Goal: Information Seeking & Learning: Compare options

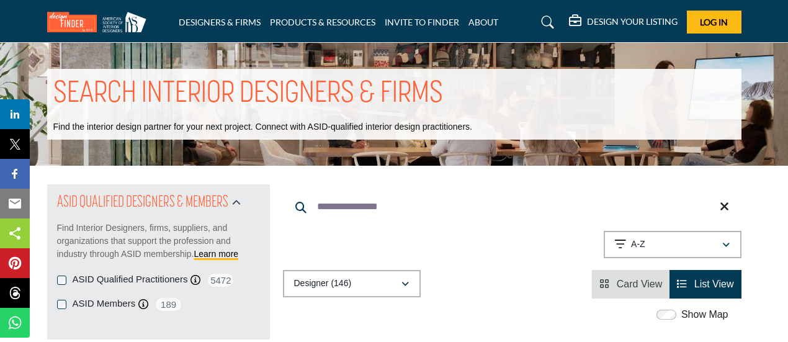
scroll to position [10399, 0]
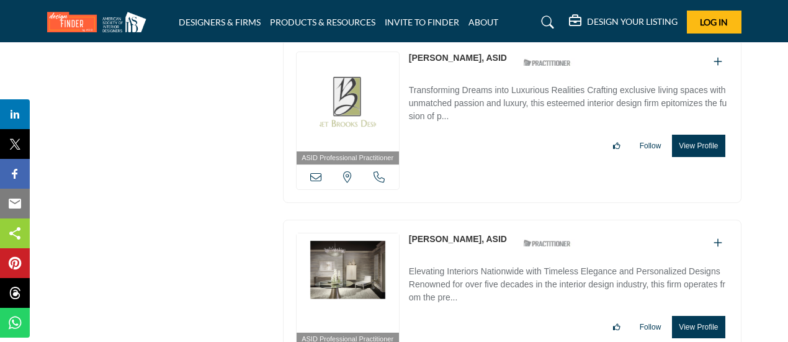
click at [448, 234] on link "Janet Shiff, ASID" at bounding box center [458, 239] width 98 height 10
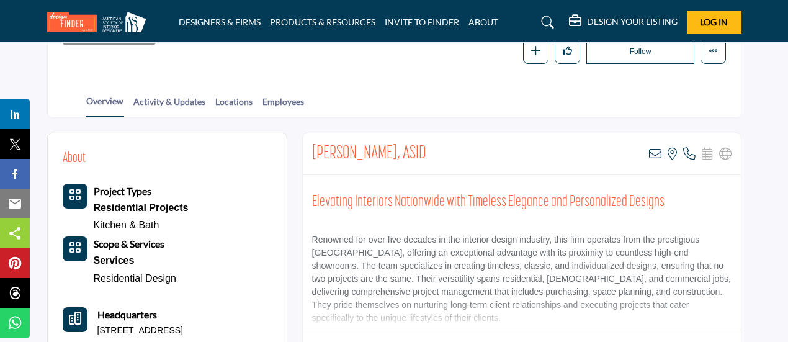
scroll to position [214, 0]
drag, startPoint x: 418, startPoint y: 150, endPoint x: 314, endPoint y: 144, distance: 104.5
click at [314, 144] on div "Janet Shiff, ASID View email address of this listing View the location of this …" at bounding box center [522, 154] width 438 height 42
copy h2 "Janet Shiff, ASID"
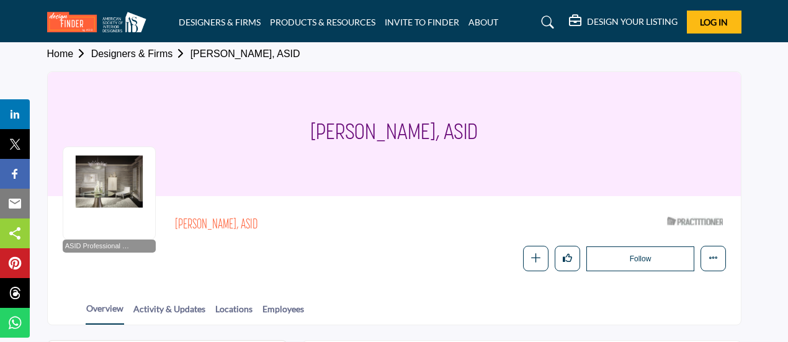
scroll to position [0, 0]
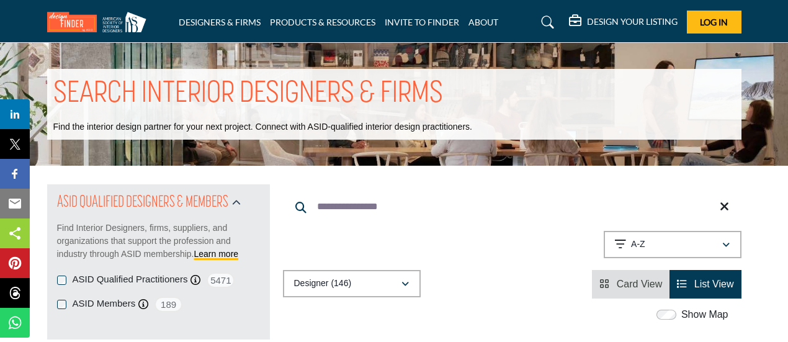
scroll to position [4124, 0]
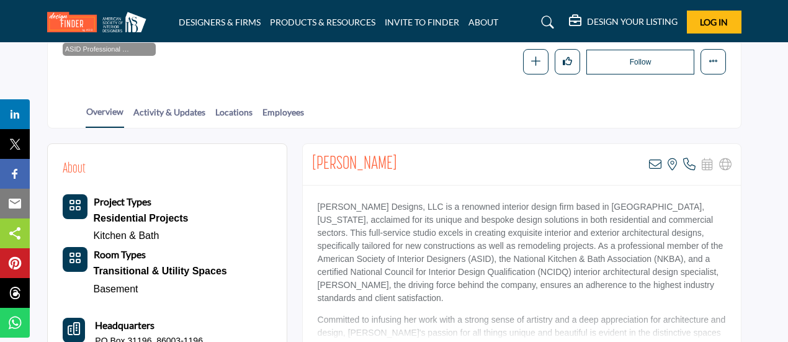
scroll to position [205, 0]
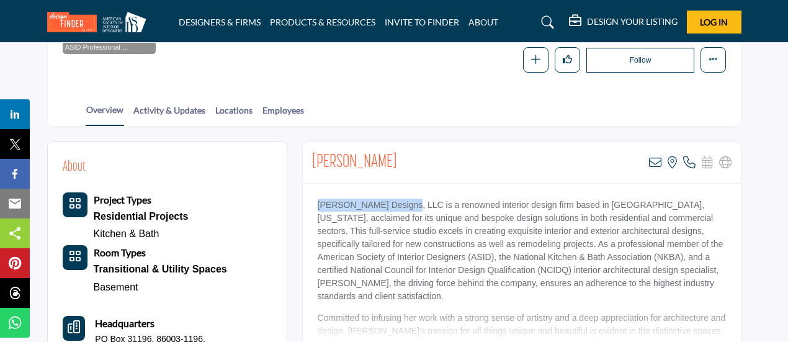
drag, startPoint x: 318, startPoint y: 204, endPoint x: 412, endPoint y: 204, distance: 94.4
click at [412, 204] on p "SweigART Designs, LLC is a renowned interior design firm based in Flagstaff, Ar…" at bounding box center [522, 251] width 409 height 104
copy p "SweigART Designs, LLC"
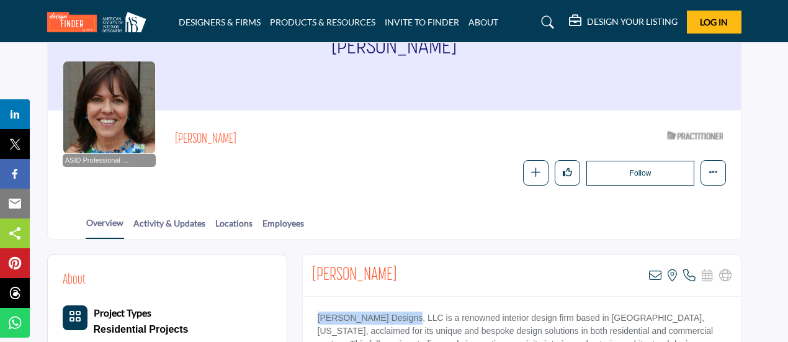
scroll to position [0, 0]
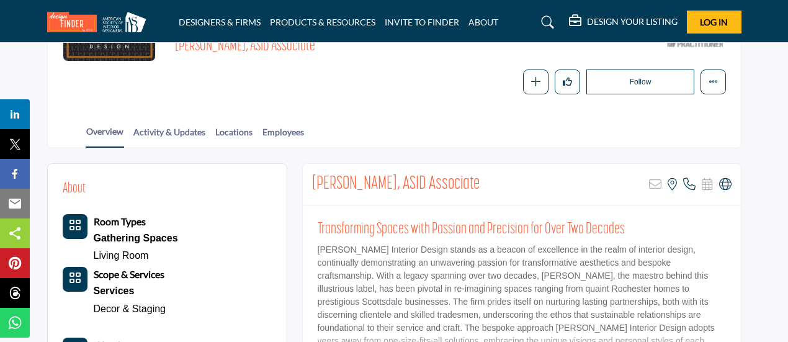
scroll to position [204, 0]
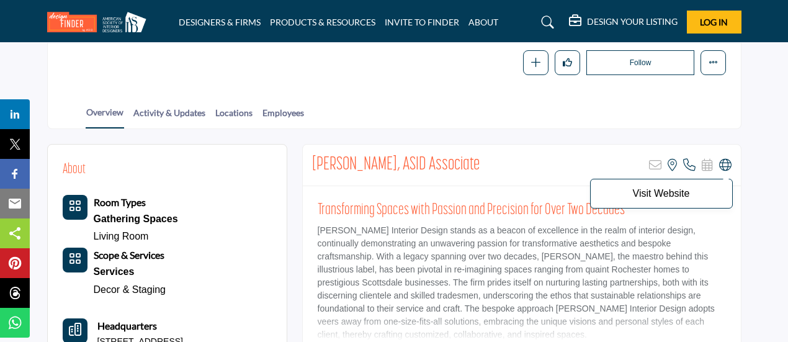
click at [725, 162] on icon at bounding box center [726, 165] width 12 height 12
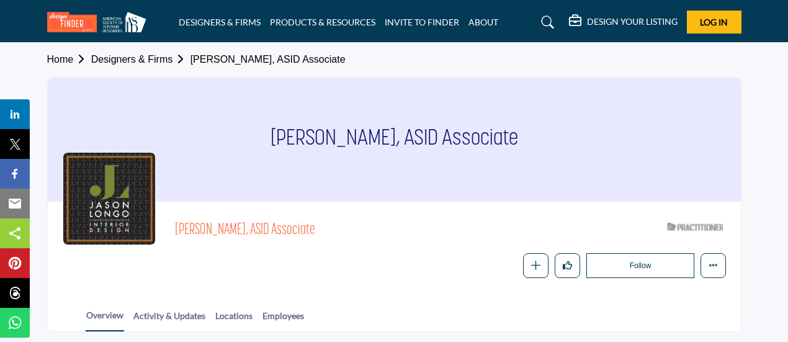
scroll to position [0, 0]
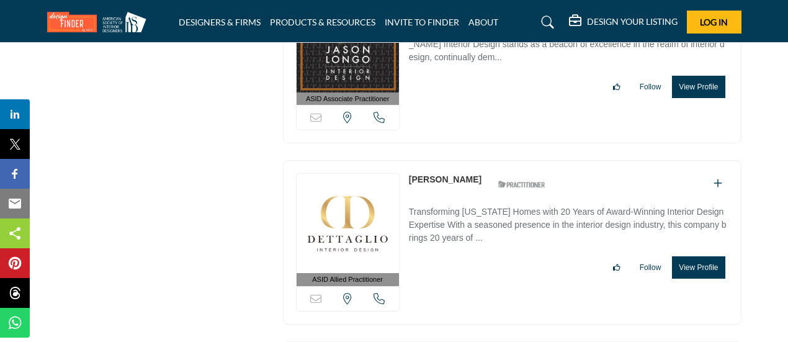
scroll to position [11208, 0]
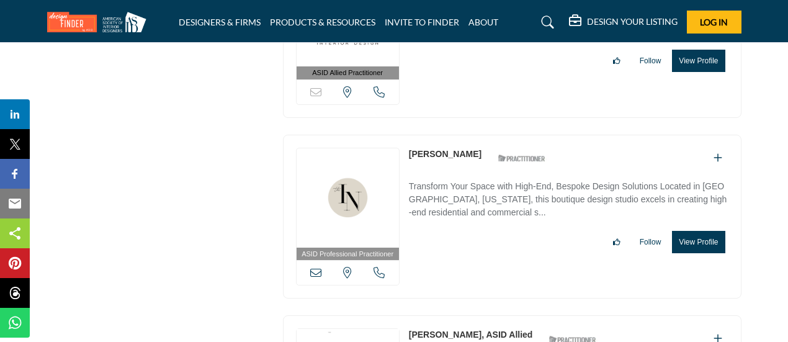
click at [452, 149] on link "Jenna McMillen" at bounding box center [445, 154] width 73 height 10
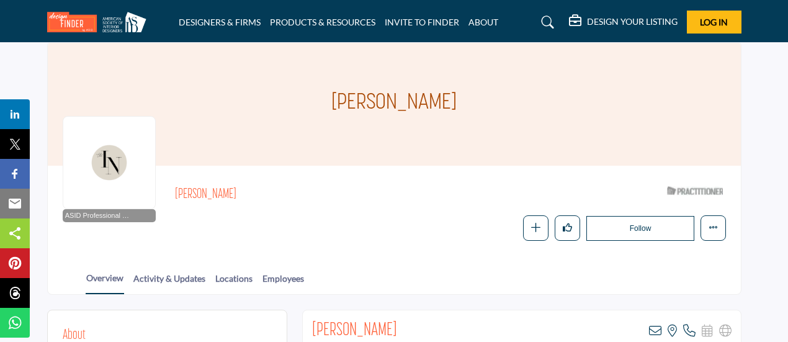
scroll to position [207, 0]
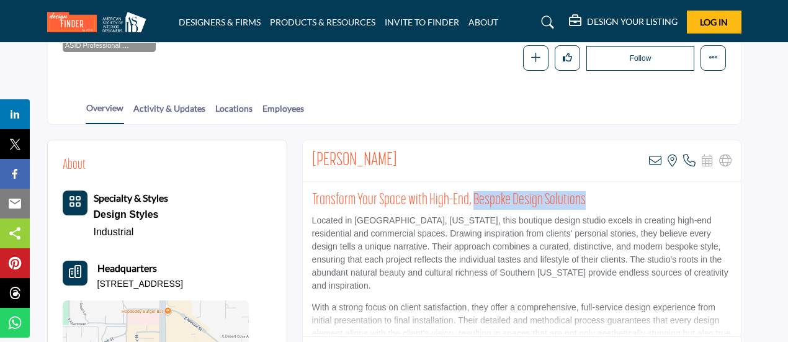
drag, startPoint x: 590, startPoint y: 194, endPoint x: 473, endPoint y: 194, distance: 116.7
click at [473, 194] on h2 "Transform Your Space with High-End, Bespoke Design Solutions" at bounding box center [522, 200] width 420 height 19
copy h2 "Bespoke Design Solutions"
drag, startPoint x: 406, startPoint y: 154, endPoint x: 311, endPoint y: 156, distance: 95.0
click at [311, 156] on div "Jenna McMillen View email address of this listing View the location of this lis…" at bounding box center [522, 161] width 438 height 42
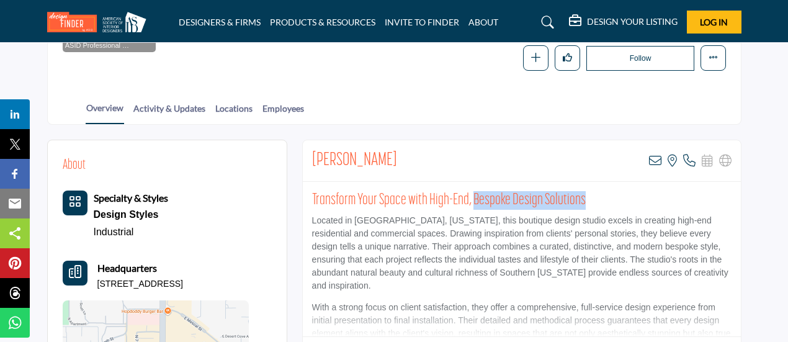
copy h2 "Jenna McMillen"
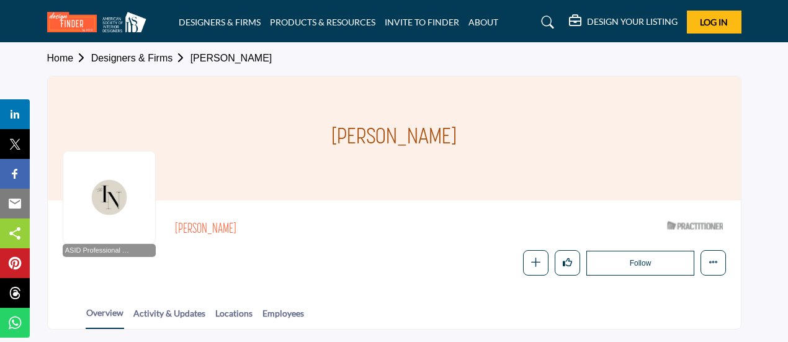
scroll to position [0, 0]
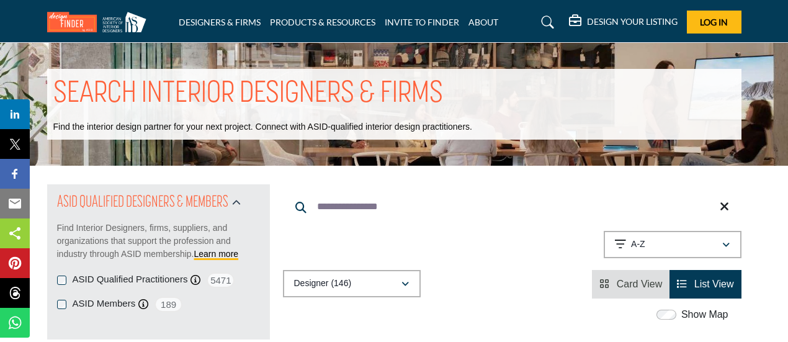
scroll to position [4124, 0]
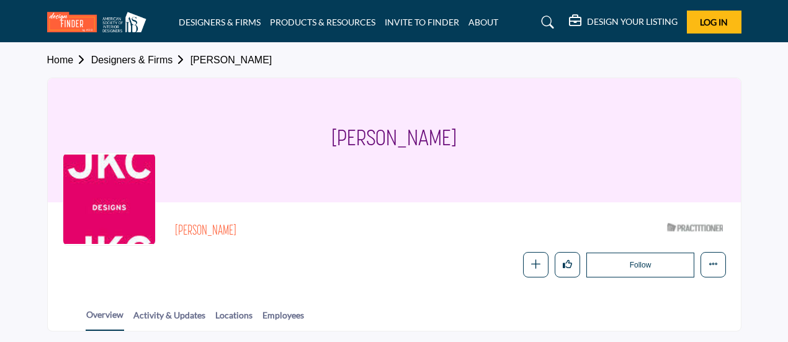
scroll to position [200, 0]
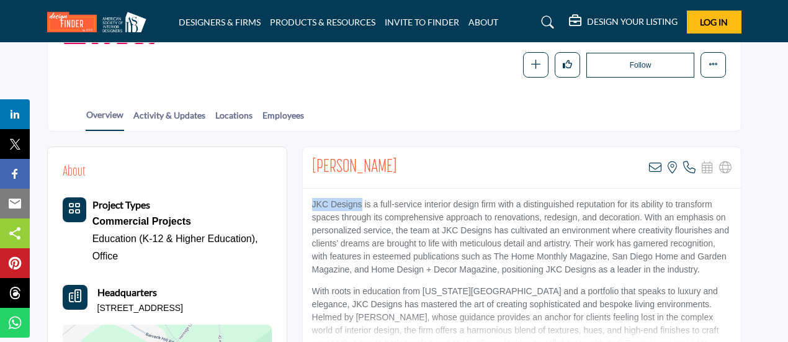
drag, startPoint x: 312, startPoint y: 202, endPoint x: 362, endPoint y: 202, distance: 49.7
click at [362, 202] on p "JKC Designs is a full-service interior design firm with a distinguished reputat…" at bounding box center [522, 237] width 420 height 78
copy p "JKC Designs"
drag, startPoint x: 415, startPoint y: 161, endPoint x: 302, endPoint y: 165, distance: 112.4
click at [303, 165] on div "Jennifer Coleman View email address of this listing View the location of this l…" at bounding box center [522, 168] width 438 height 42
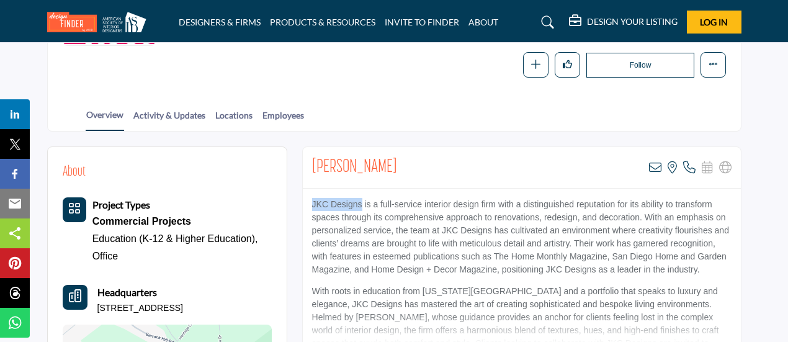
copy h2 "Jennifer Coleman"
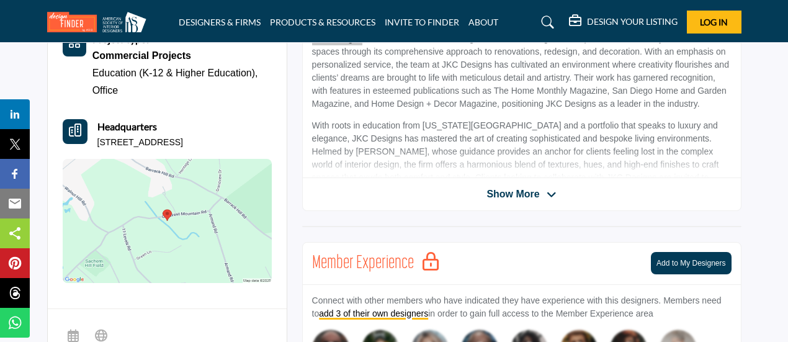
scroll to position [407, 0]
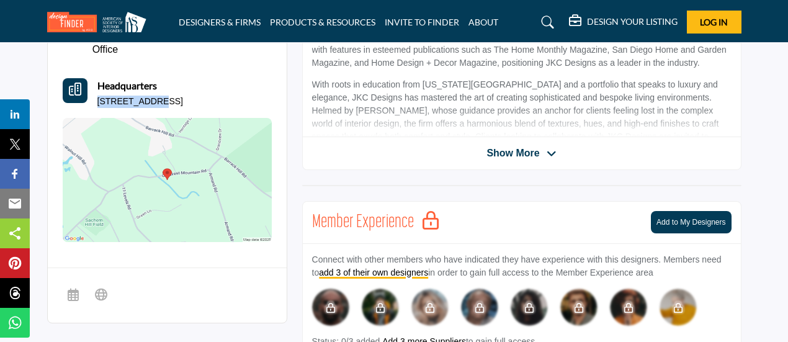
drag, startPoint x: 96, startPoint y: 101, endPoint x: 152, endPoint y: 97, distance: 56.6
click at [152, 97] on div "Headquarters 43 Old West Mountain Rd, 06877-3025, USA" at bounding box center [167, 93] width 209 height 30
click at [149, 97] on p "43 Old West Mountain Rd, 06877-3025, USA" at bounding box center [140, 102] width 86 height 12
drag, startPoint x: 96, startPoint y: 99, endPoint x: 283, endPoint y: 102, distance: 187.5
click at [283, 102] on div "About Project Types Commercial Projects Education (K-12 & Higher Education)," at bounding box center [167, 99] width 239 height 319
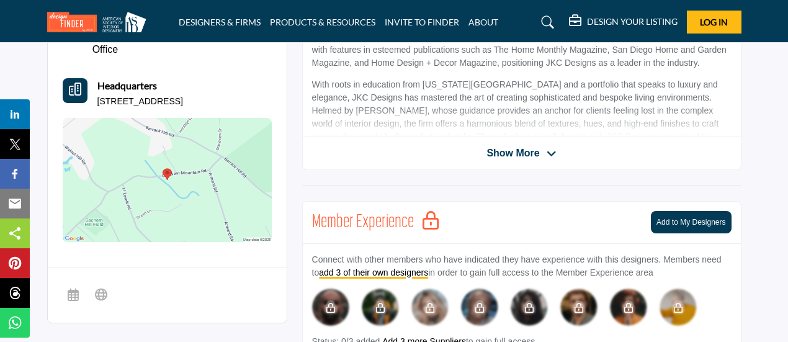
copy p "43 Old West Mountain Rd, 06877-3025, USA"
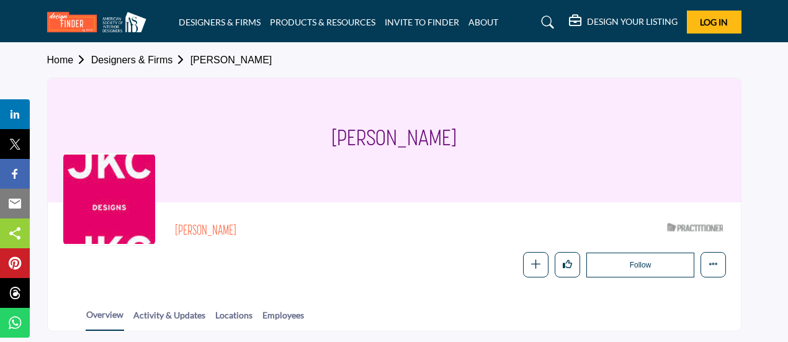
scroll to position [58, 0]
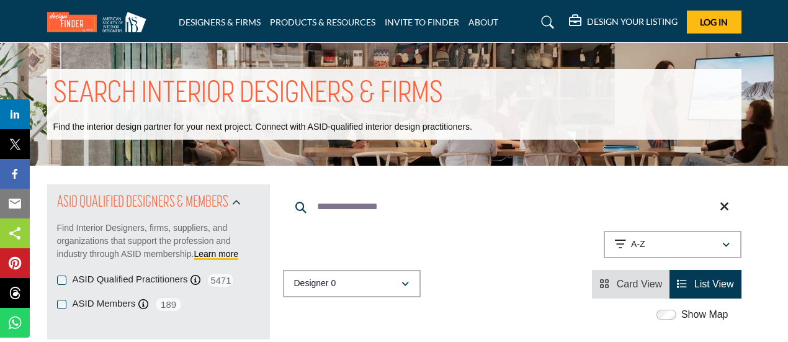
scroll to position [4124, 0]
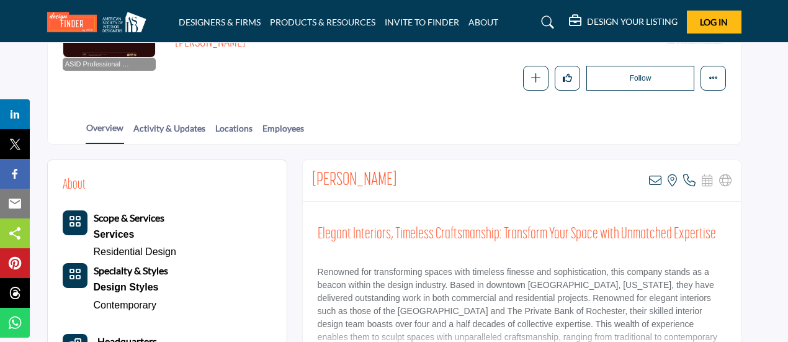
scroll to position [189, 0]
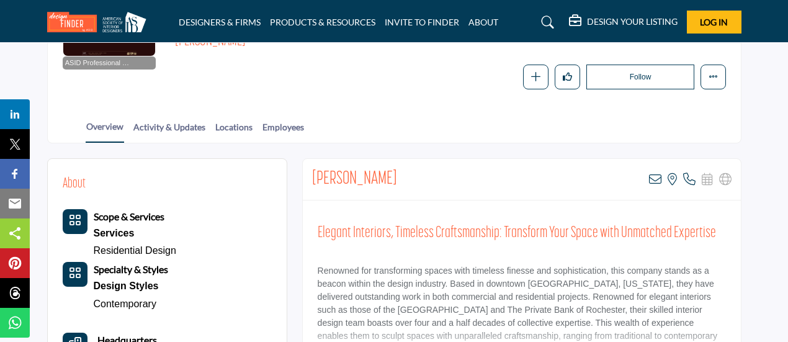
drag, startPoint x: 441, startPoint y: 173, endPoint x: 304, endPoint y: 175, distance: 137.2
click at [304, 175] on div "[PERSON_NAME] View email address of this listing View the location of this list…" at bounding box center [522, 180] width 438 height 42
copy h2 "[PERSON_NAME]"
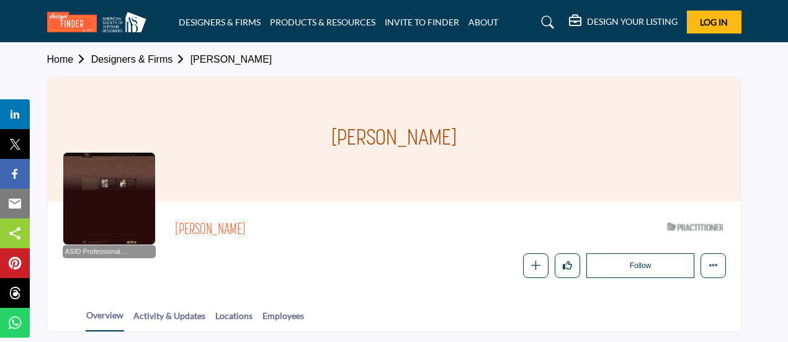
scroll to position [0, 0]
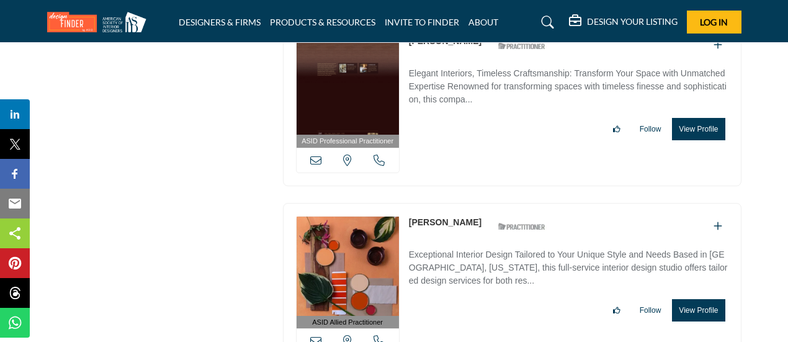
scroll to position [11874, 0]
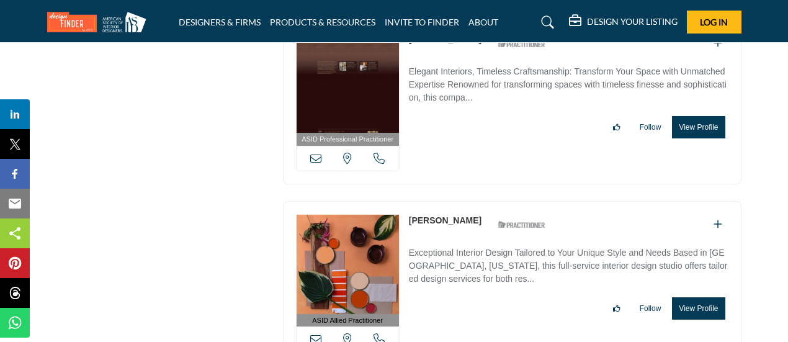
click at [430, 215] on link "[PERSON_NAME]" at bounding box center [445, 220] width 73 height 10
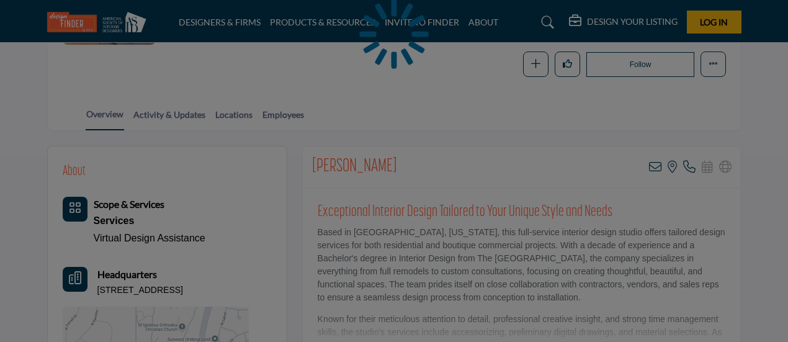
scroll to position [205, 0]
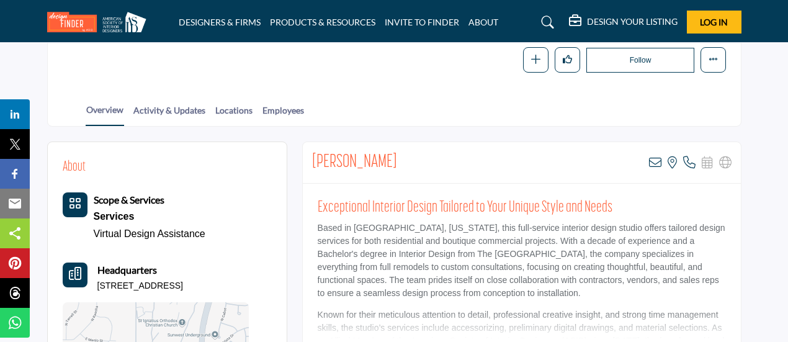
drag, startPoint x: 412, startPoint y: 155, endPoint x: 309, endPoint y: 158, distance: 103.7
click at [309, 158] on div "Jennifer Lossing View email address of this listing View the location of this l…" at bounding box center [522, 163] width 438 height 42
copy h2 "[PERSON_NAME]"
click at [348, 112] on div "Overview Activity & Updates Locations Employees" at bounding box center [410, 107] width 662 height 38
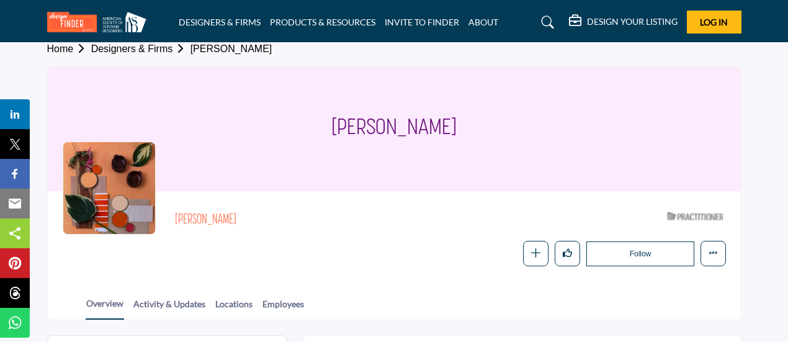
scroll to position [10, 0]
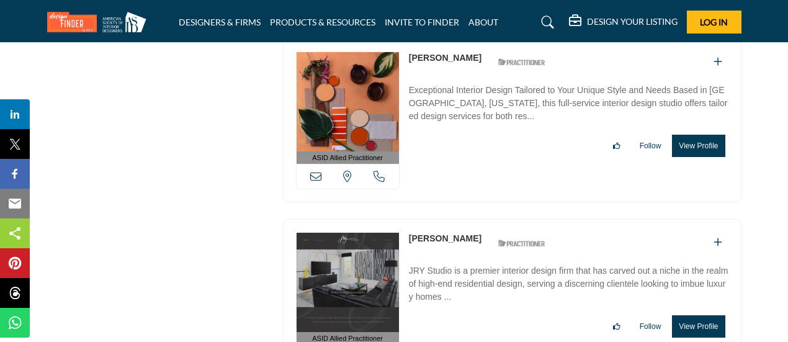
scroll to position [12038, 0]
